Goal: Task Accomplishment & Management: Manage account settings

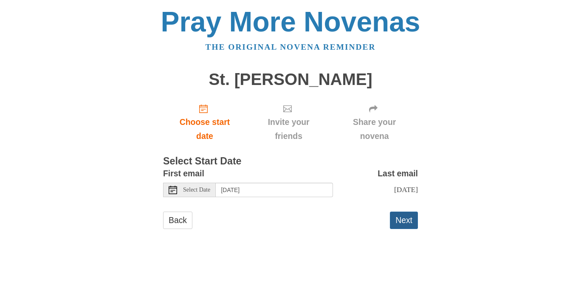
click at [405, 221] on button "Next" at bounding box center [404, 220] width 28 height 17
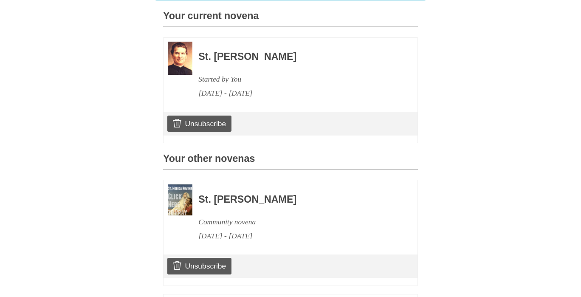
scroll to position [227, 0]
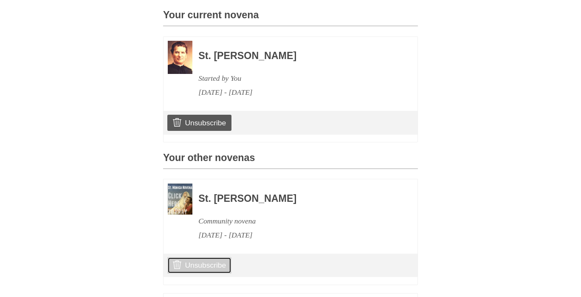
click at [202, 262] on link "Unsubscribe" at bounding box center [199, 265] width 64 height 16
